Goal: Find specific page/section: Find specific page/section

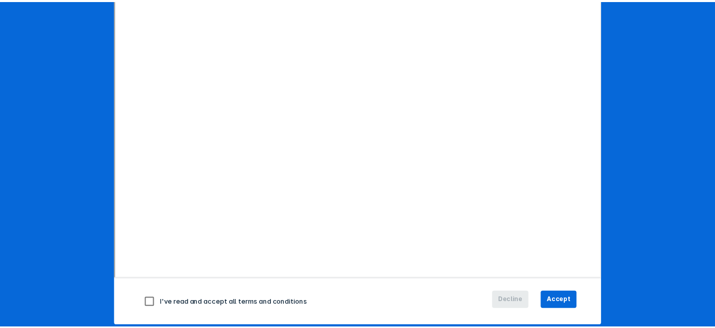
scroll to position [164, 0]
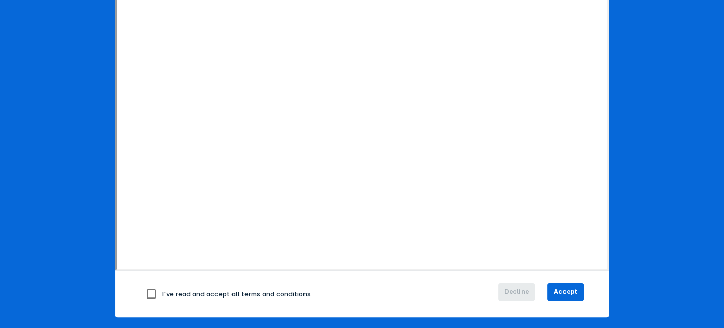
click at [148, 291] on input "checkbox" at bounding box center [151, 294] width 22 height 22
checkbox input "true"
click at [414, 287] on button "Accept" at bounding box center [566, 292] width 36 height 18
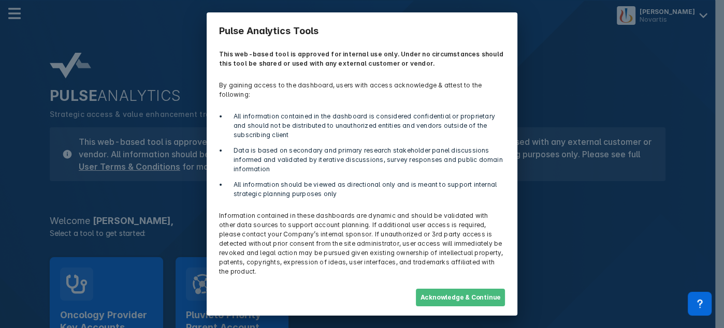
click at [414, 289] on button "Acknowledge & Continue" at bounding box center [460, 298] width 89 height 18
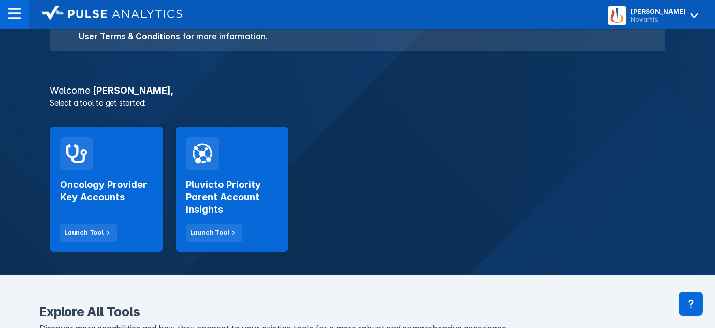
scroll to position [153, 0]
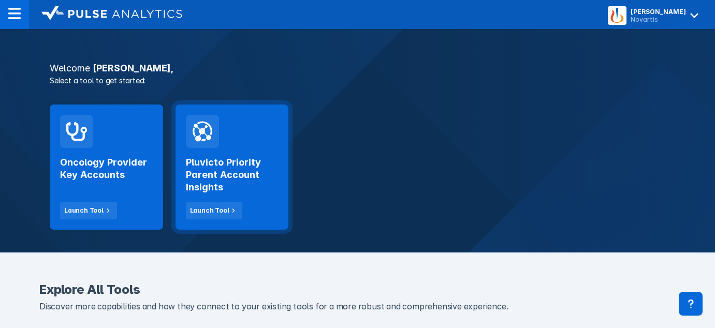
click at [270, 138] on div "Pluvicto Priority Parent Account Insights Launch Tool" at bounding box center [232, 167] width 113 height 125
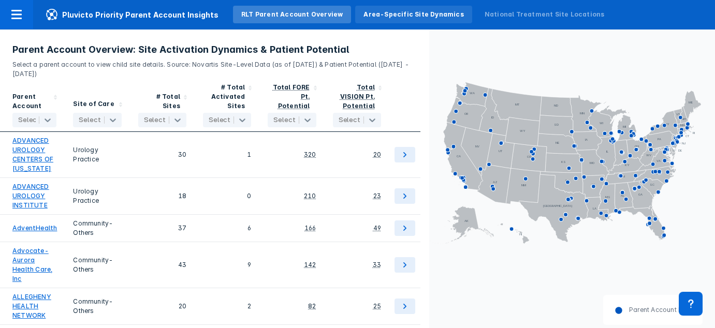
click at [407, 12] on div "Area-Specific Site Dynamics" at bounding box center [414, 14] width 100 height 9
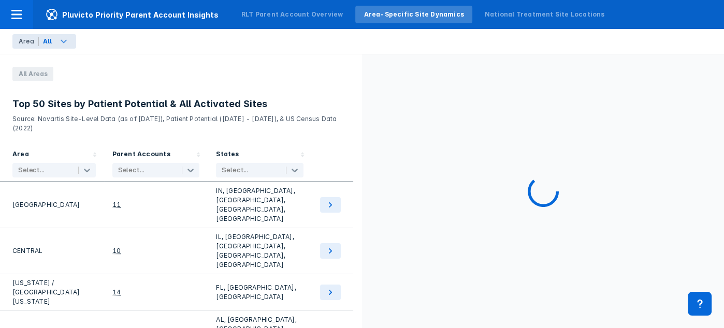
click at [51, 37] on div "All" at bounding box center [47, 41] width 11 height 9
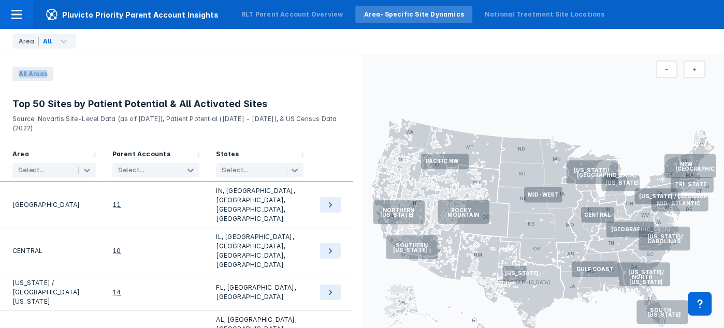
click at [358, 48] on div "Area All All Areas Top 50 Sites by Patient Potential & All Activated Sites Sour…" at bounding box center [362, 164] width 724 height 328
click at [285, 15] on div "RLT Parent Account Overview" at bounding box center [292, 14] width 102 height 9
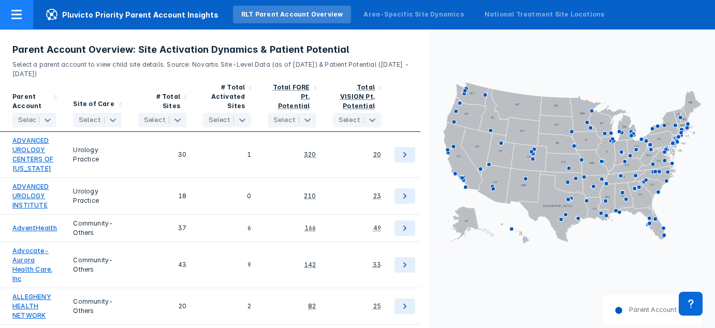
click at [18, 19] on icon at bounding box center [16, 14] width 10 height 9
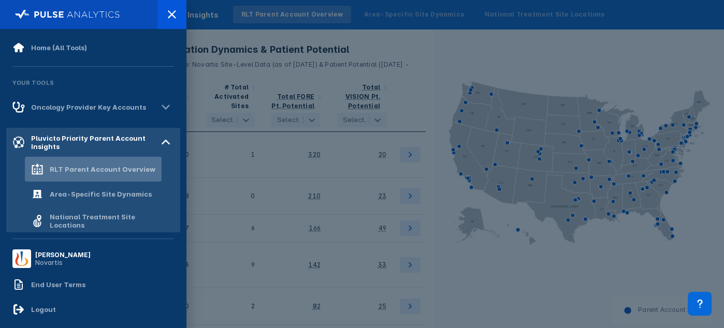
scroll to position [25, 0]
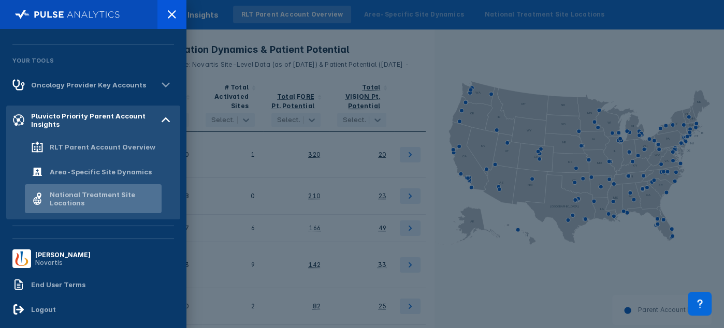
click at [116, 203] on div "National Treatment Site Locations" at bounding box center [103, 199] width 106 height 17
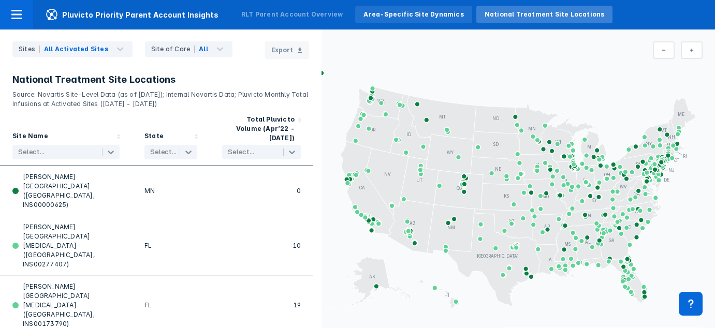
click at [392, 10] on div "Area-Specific Site Dynamics" at bounding box center [414, 14] width 100 height 9
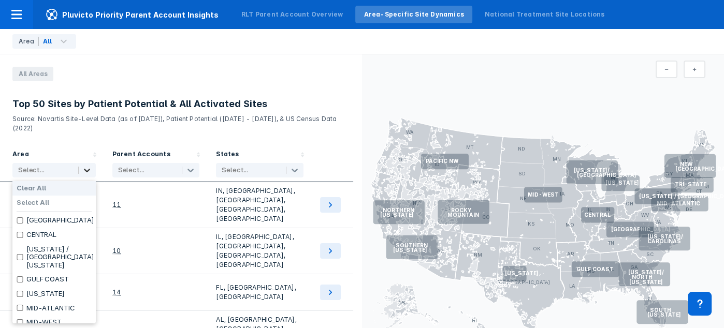
click at [88, 173] on icon at bounding box center [87, 170] width 10 height 10
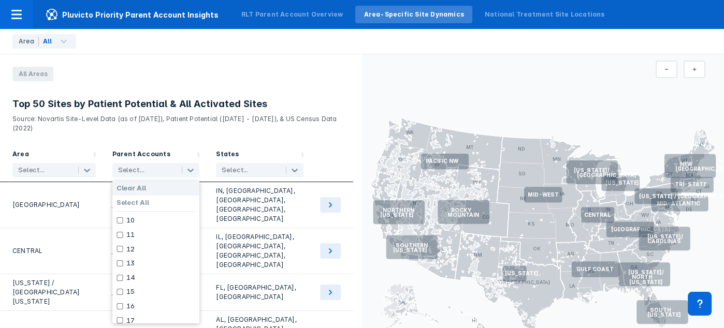
click at [179, 170] on div "Select..." at bounding box center [146, 170] width 66 height 15
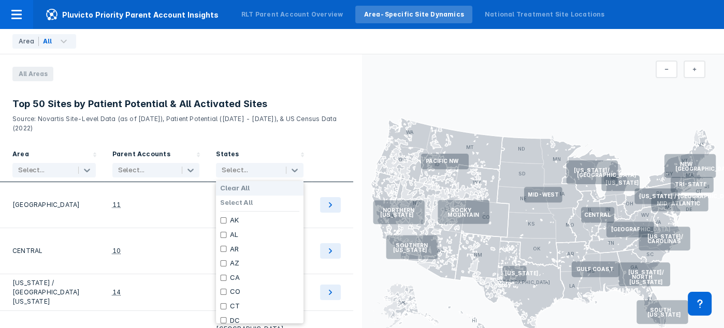
click at [256, 172] on div at bounding box center [250, 170] width 56 height 10
click at [294, 132] on p "Source: Novartis Site-Level Data (as of [DATE]), Patient Potential ([DATE] - [D…" at bounding box center [180, 121] width 337 height 23
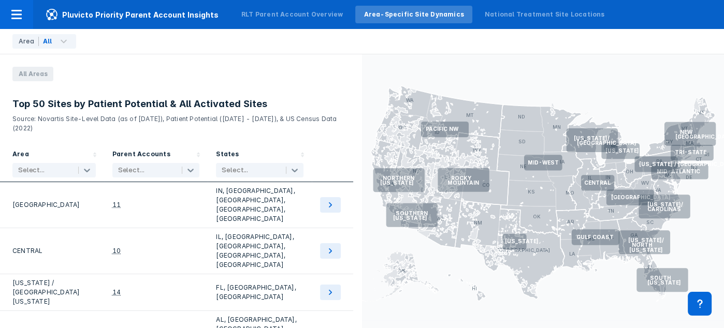
scroll to position [33, 0]
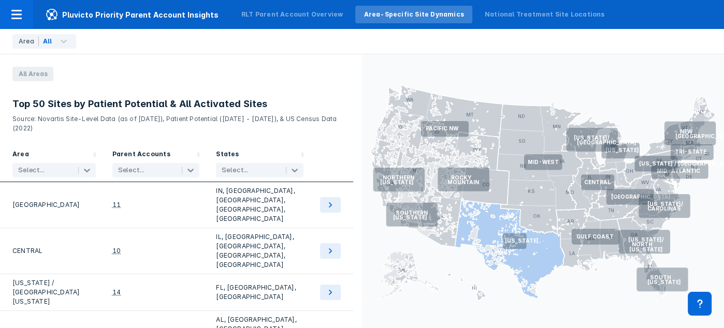
click at [414, 244] on rect at bounding box center [515, 242] width 24 height 16
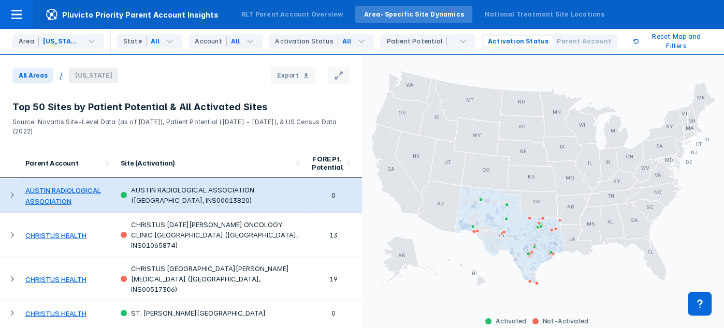
scroll to position [44, 0]
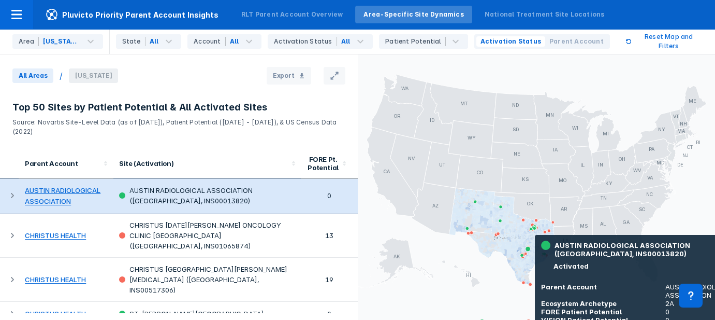
click at [39, 186] on link "AUSTIN RADIOLOGICAL ASSOCIATION" at bounding box center [63, 195] width 76 height 19
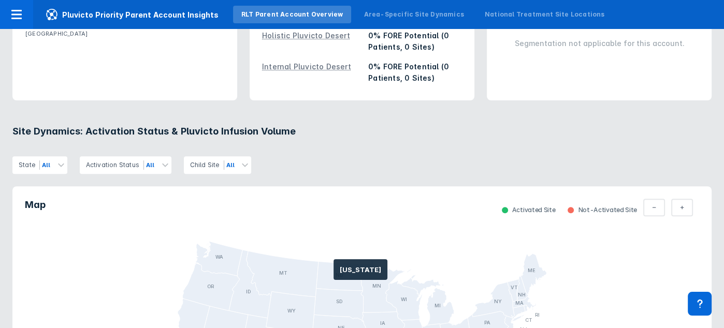
scroll to position [460, 0]
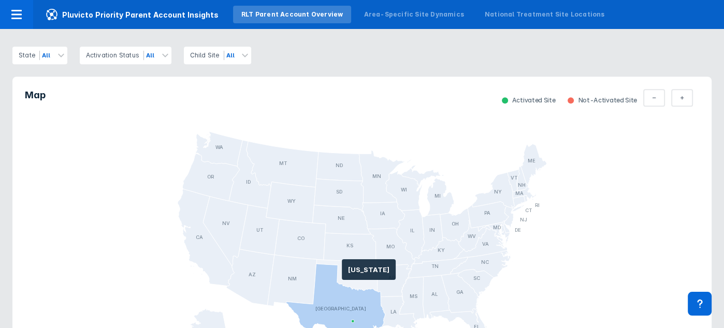
click at [342, 274] on icon at bounding box center [347, 276] width 61 height 32
click at [348, 280] on icon at bounding box center [347, 276] width 61 height 32
click at [414, 170] on icon "AL AK AZ AR CA CO CT DE FL [GEOGRAPHIC_DATA] HI ID IL IN [GEOGRAPHIC_DATA] [GEO…" at bounding box center [361, 245] width 699 height 243
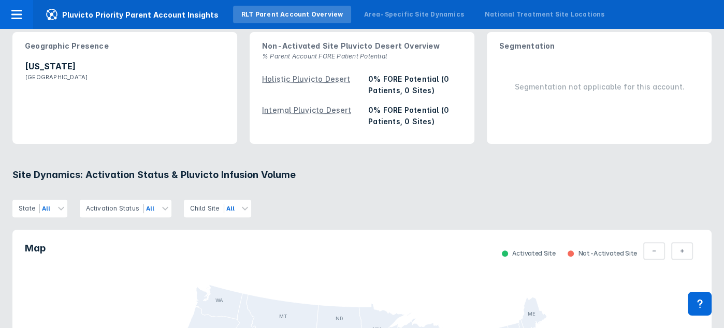
scroll to position [0, 0]
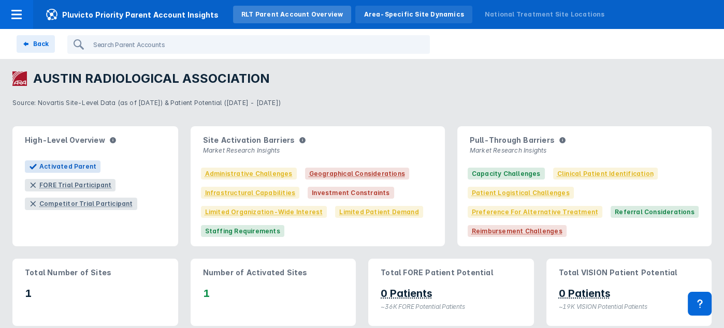
click at [414, 11] on div "Area-Specific Site Dynamics" at bounding box center [414, 14] width 100 height 9
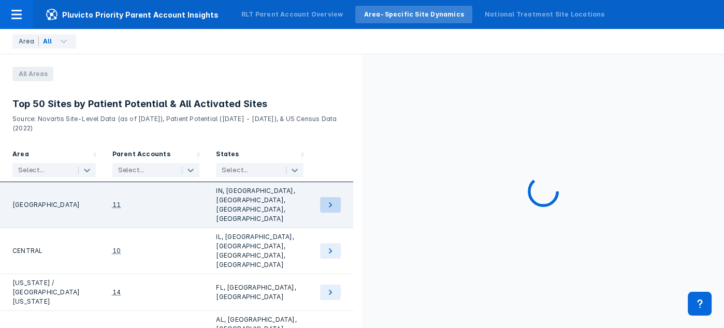
click at [329, 199] on icon at bounding box center [330, 205] width 12 height 12
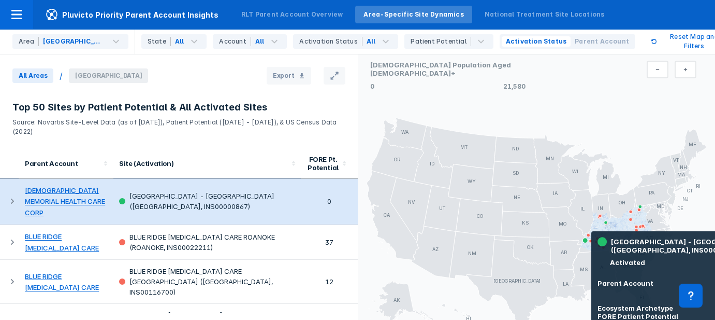
click at [62, 190] on link "[DEMOGRAPHIC_DATA] MEMORIAL HEALTH CARE CORP" at bounding box center [65, 201] width 80 height 31
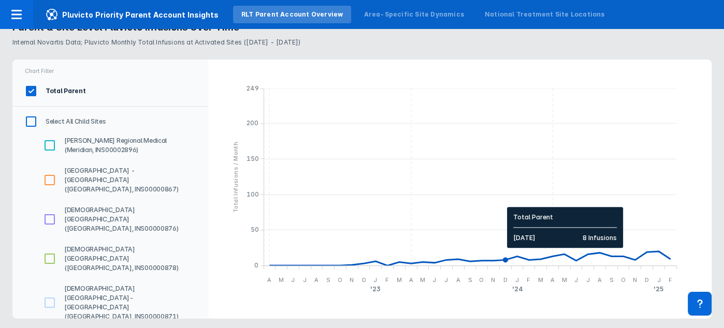
scroll to position [1109, 0]
